Goal: Transaction & Acquisition: Book appointment/travel/reservation

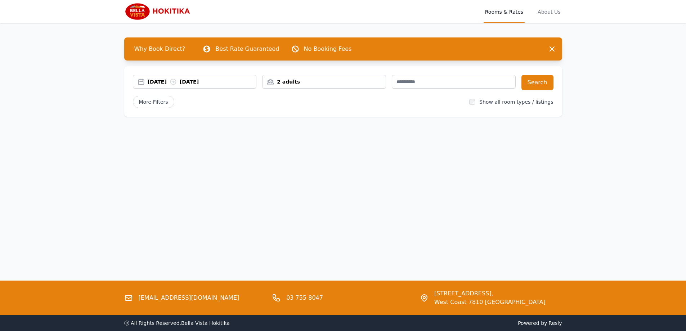
click at [160, 83] on div "[DATE] [DATE]" at bounding box center [202, 81] width 109 height 7
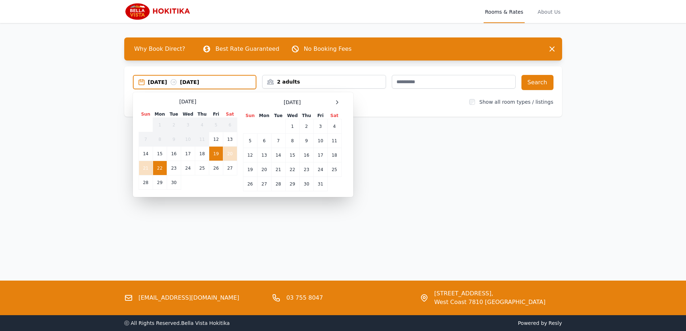
click at [219, 152] on td "19" at bounding box center [216, 154] width 14 height 14
click at [228, 152] on td "20" at bounding box center [230, 154] width 14 height 14
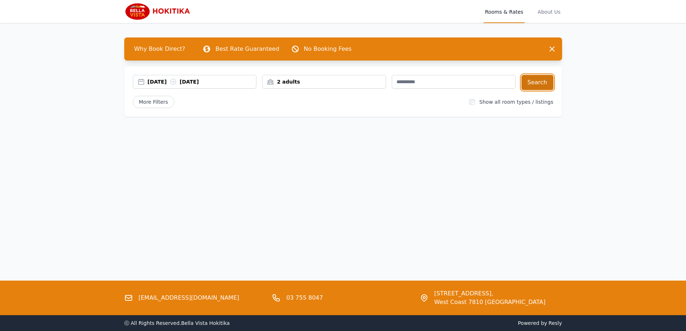
click at [546, 79] on button "Search" at bounding box center [538, 82] width 32 height 15
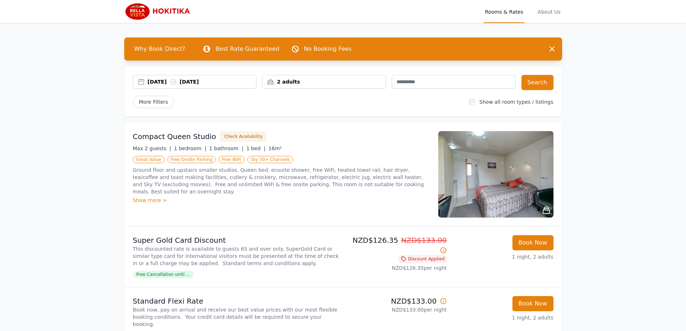
click at [168, 14] on img at bounding box center [158, 11] width 69 height 17
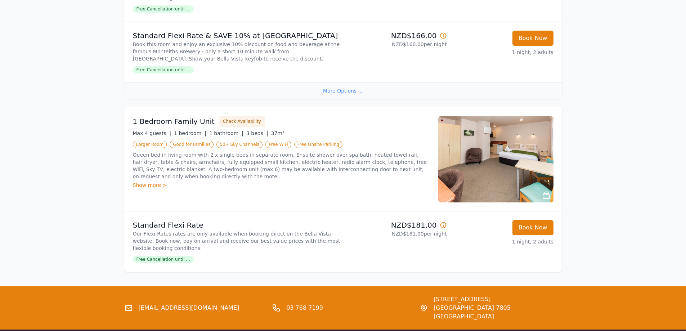
scroll to position [612, 0]
click at [456, 157] on img at bounding box center [495, 159] width 115 height 86
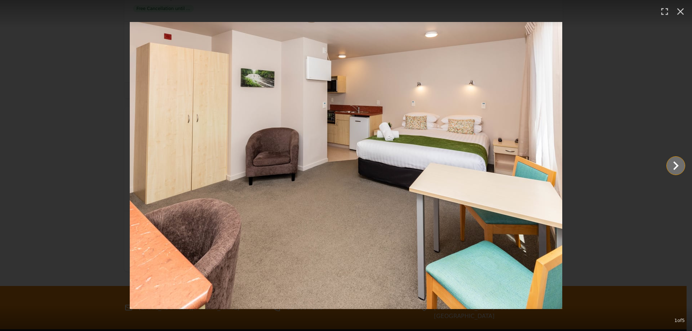
click at [671, 166] on icon "Show slide 2 of 5" at bounding box center [675, 165] width 17 height 17
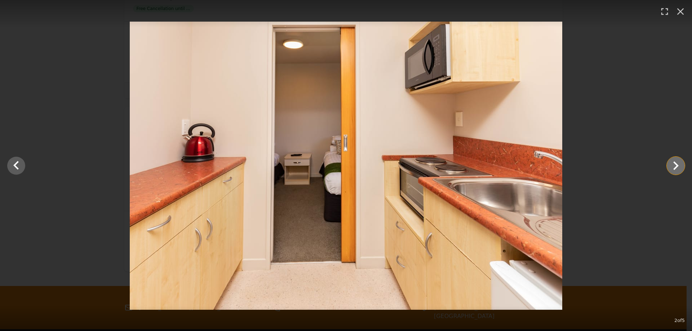
click at [671, 166] on icon "Show slide 3 of 5" at bounding box center [675, 165] width 17 height 17
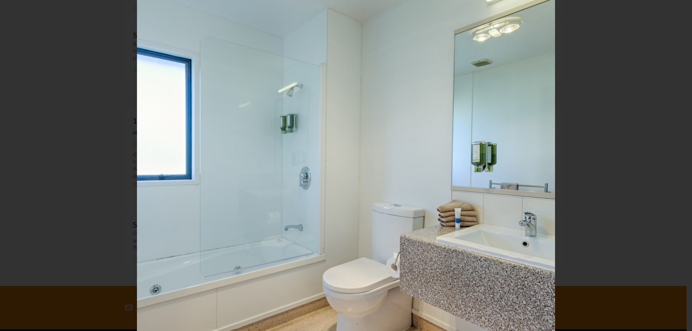
click at [671, 166] on icon "Show slide 4 of 5" at bounding box center [675, 165] width 17 height 17
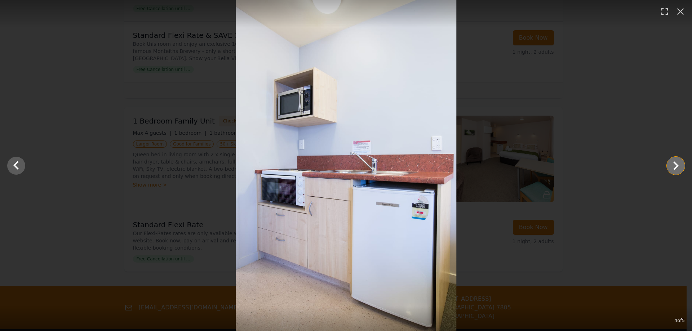
click at [671, 166] on icon "Show slide 5 of 5" at bounding box center [675, 165] width 17 height 17
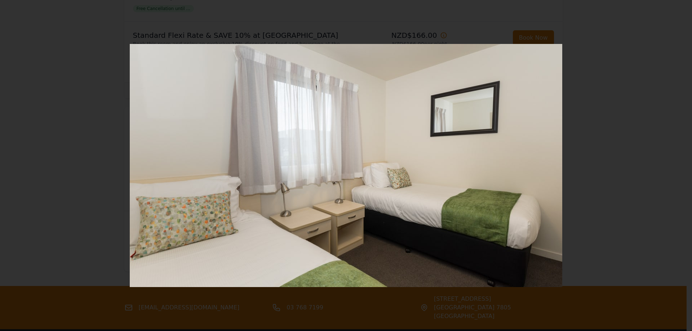
click at [671, 166] on div at bounding box center [346, 165] width 692 height 243
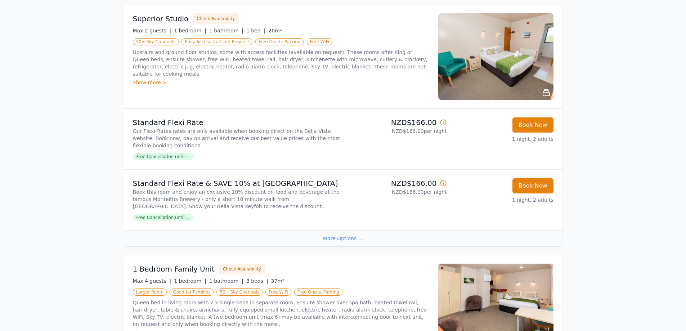
scroll to position [432, 0]
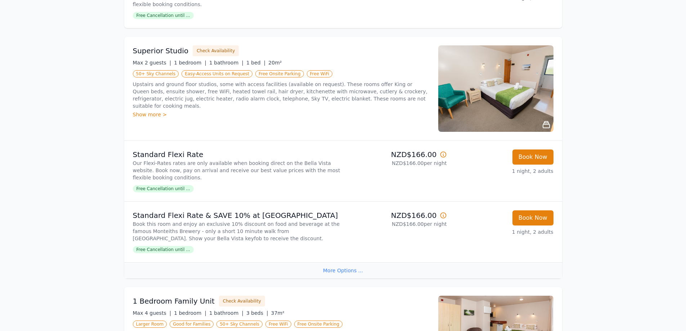
click at [468, 99] on img at bounding box center [495, 88] width 115 height 86
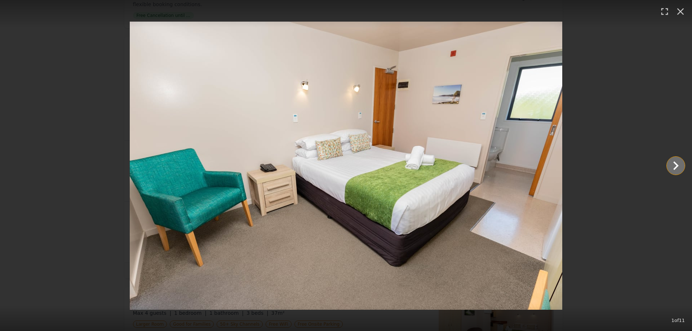
click at [675, 165] on icon "Show slide 2 of 11" at bounding box center [675, 165] width 17 height 17
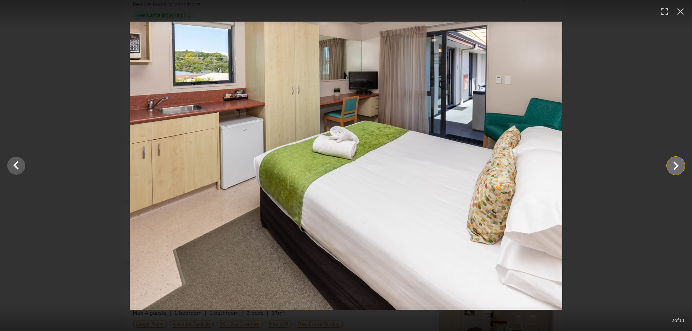
click at [675, 165] on icon "Show slide 3 of 11" at bounding box center [675, 165] width 17 height 17
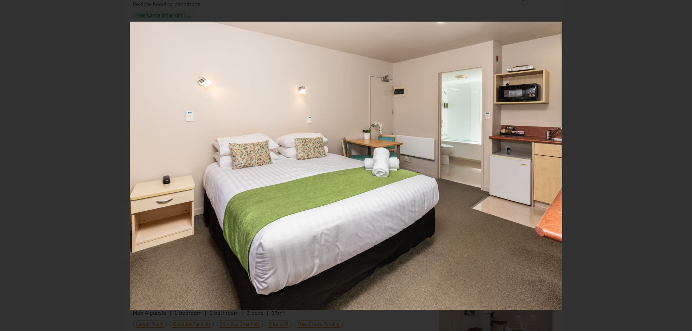
click at [675, 165] on icon "Show slide 4 of 11" at bounding box center [675, 165] width 17 height 17
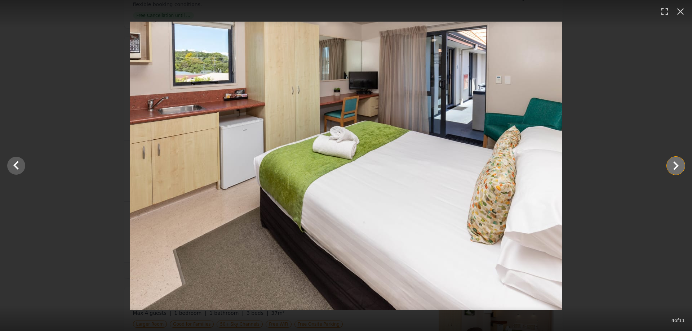
click at [675, 165] on icon "Show slide 5 of 11" at bounding box center [675, 165] width 17 height 17
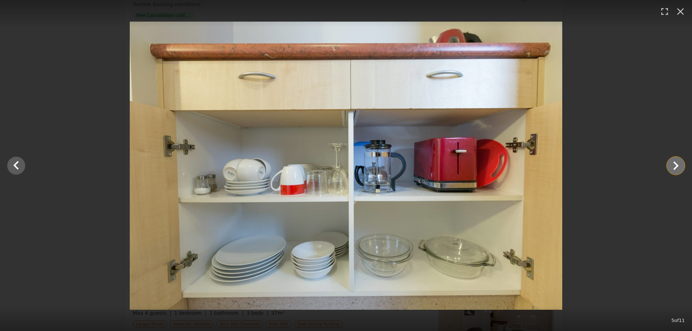
click at [675, 165] on icon "Show slide 6 of 11" at bounding box center [675, 165] width 17 height 17
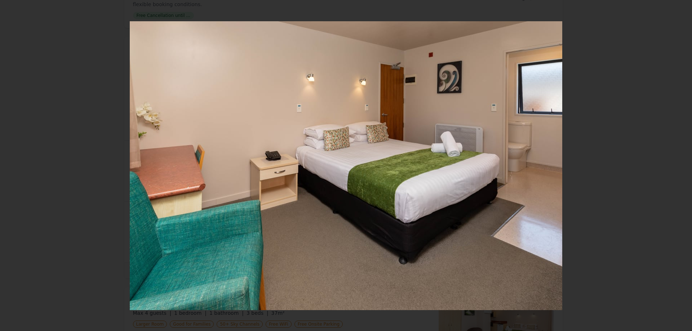
click at [675, 165] on icon "Show slide 7 of 11" at bounding box center [675, 165] width 17 height 17
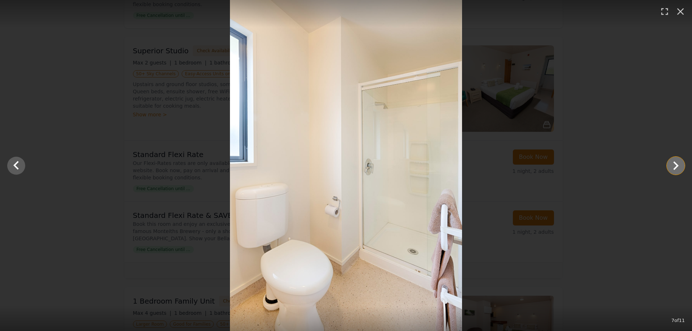
click at [675, 165] on icon "Show slide 8 of 11" at bounding box center [675, 165] width 17 height 17
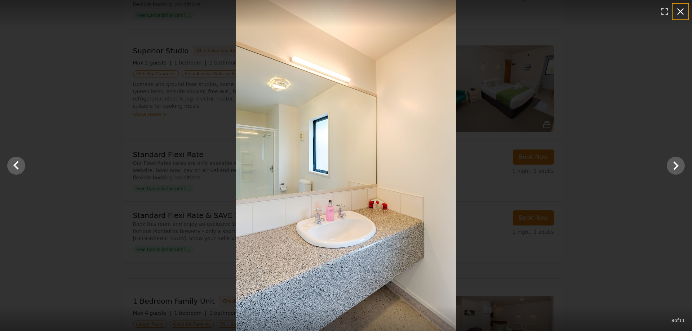
click at [675, 13] on icon "button" at bounding box center [680, 12] width 12 height 12
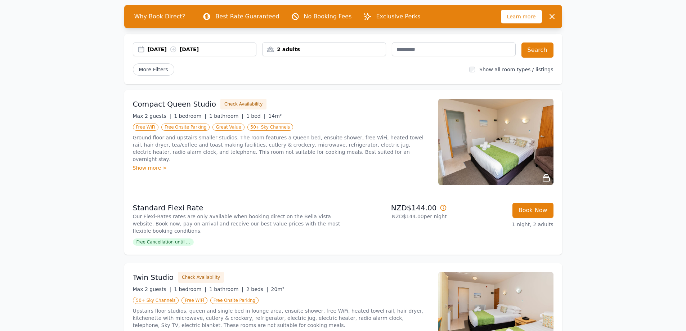
scroll to position [0, 0]
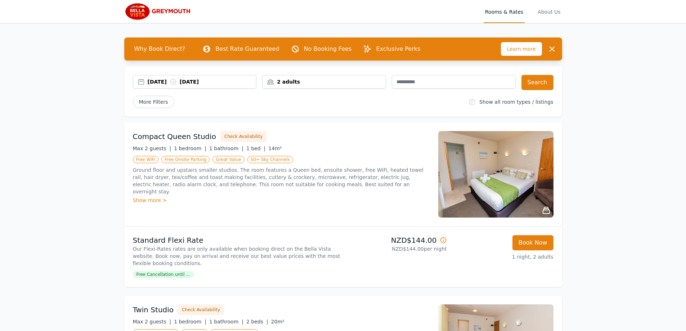
click at [162, 80] on div "12 Sep 2025 13 Sep 2025" at bounding box center [202, 81] width 109 height 7
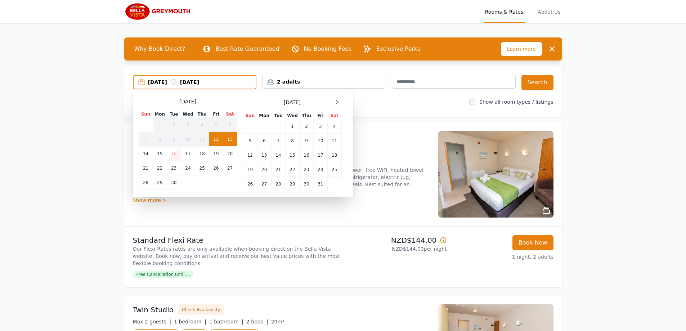
click at [233, 139] on td "13" at bounding box center [230, 139] width 14 height 14
drag, startPoint x: 147, startPoint y: 152, endPoint x: 152, endPoint y: 150, distance: 5.6
click at [147, 152] on td "14" at bounding box center [146, 154] width 14 height 14
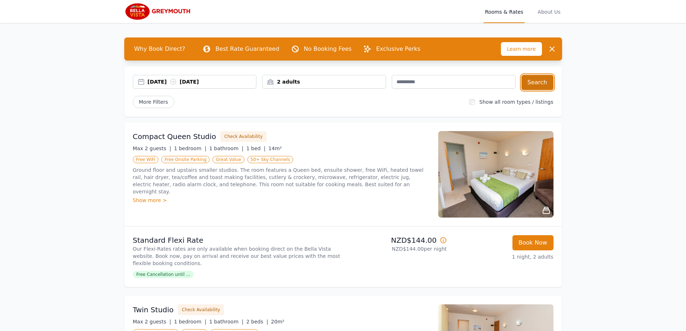
click at [545, 82] on button "Search" at bounding box center [538, 82] width 32 height 15
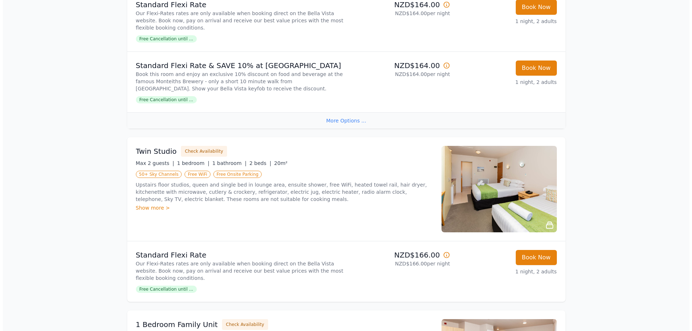
scroll to position [504, 0]
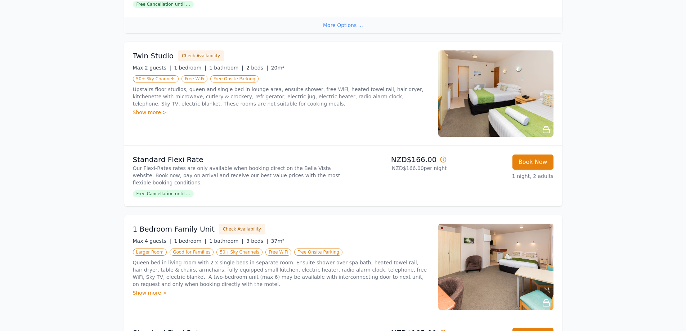
click at [522, 111] on img at bounding box center [495, 93] width 115 height 86
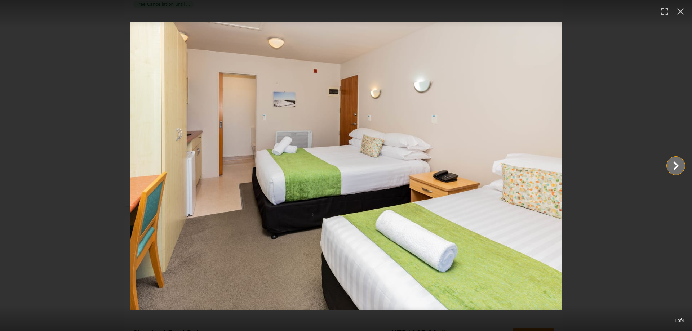
click at [676, 164] on icon "Show slide 2 of 4" at bounding box center [675, 165] width 5 height 9
